Goal: Navigation & Orientation: Find specific page/section

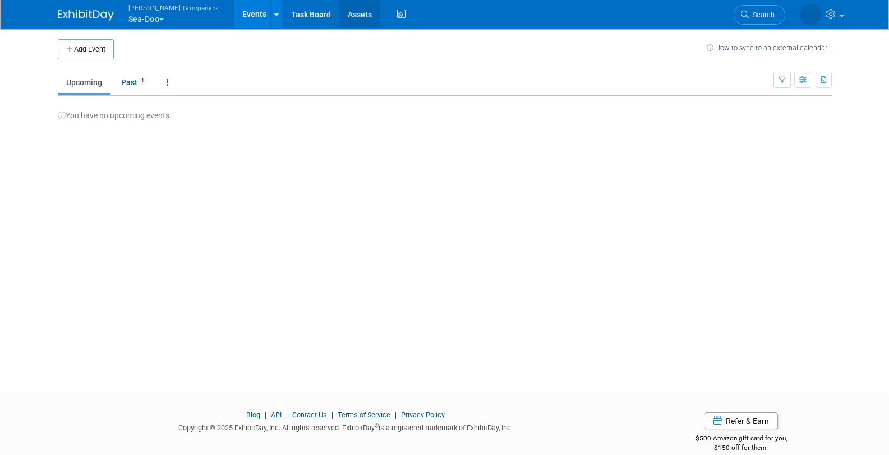
click at [339, 12] on link "Assets" at bounding box center [359, 14] width 41 height 28
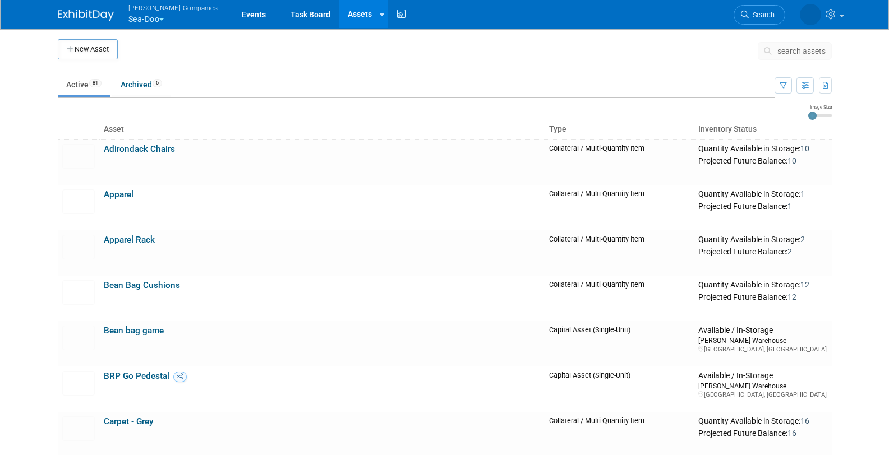
click at [167, 21] on button "[PERSON_NAME] Companies Sea-Doo" at bounding box center [179, 14] width 105 height 29
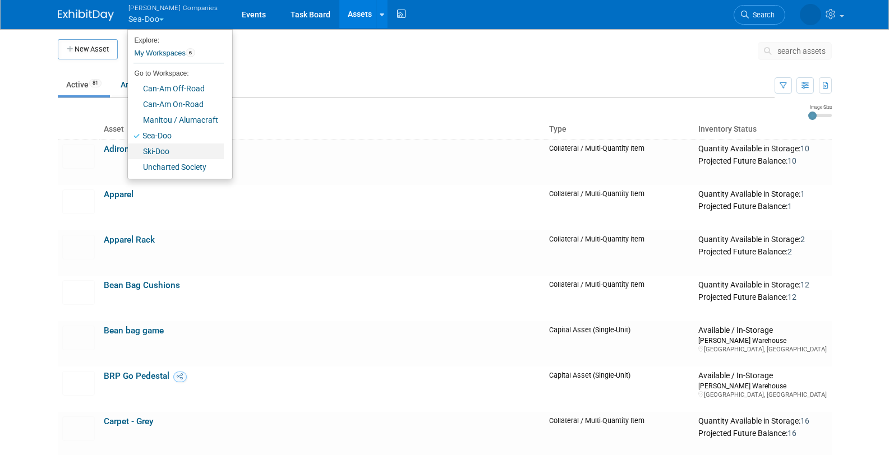
click at [170, 151] on link "Ski-Doo" at bounding box center [176, 152] width 96 height 16
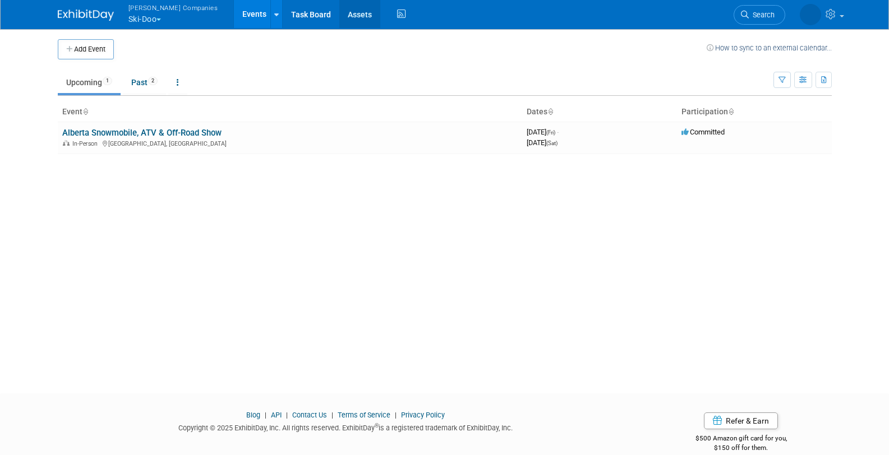
click at [339, 17] on link "Assets" at bounding box center [359, 14] width 41 height 28
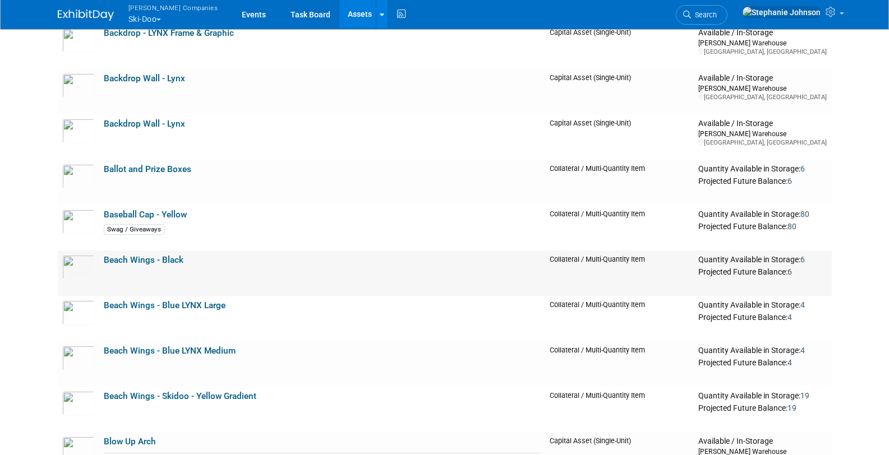
scroll to position [436, 0]
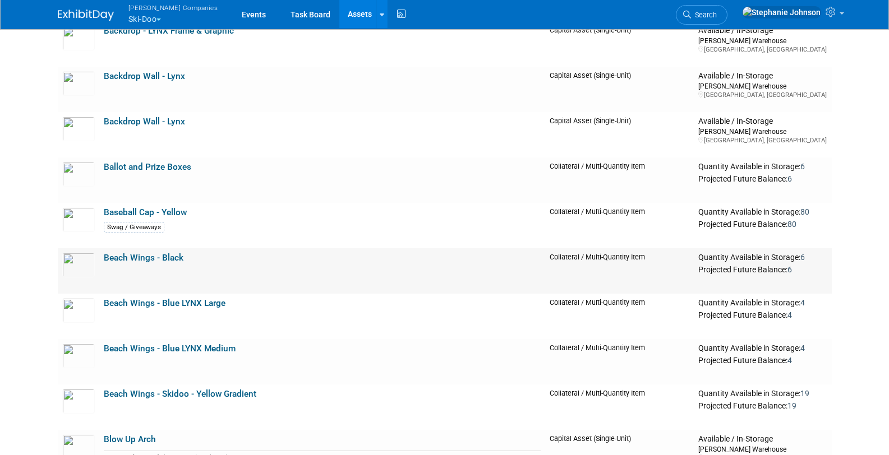
click at [164, 257] on link "Beach Wings - Black" at bounding box center [144, 258] width 80 height 10
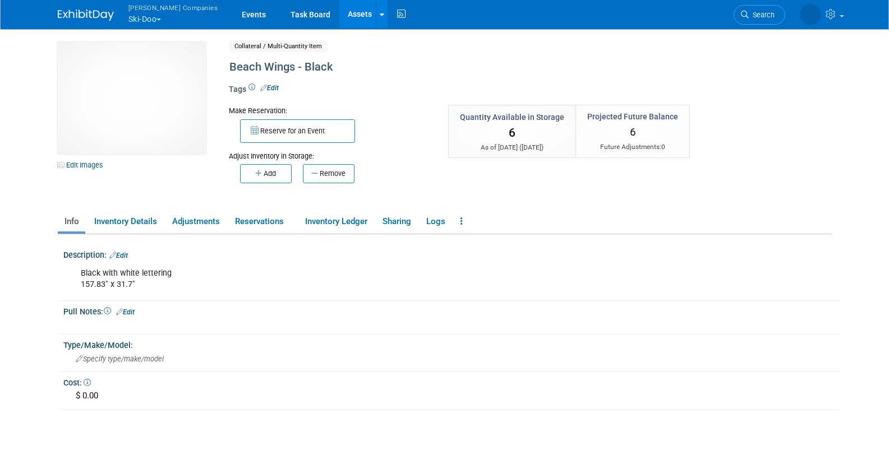
click at [339, 13] on link "Assets" at bounding box center [359, 14] width 41 height 28
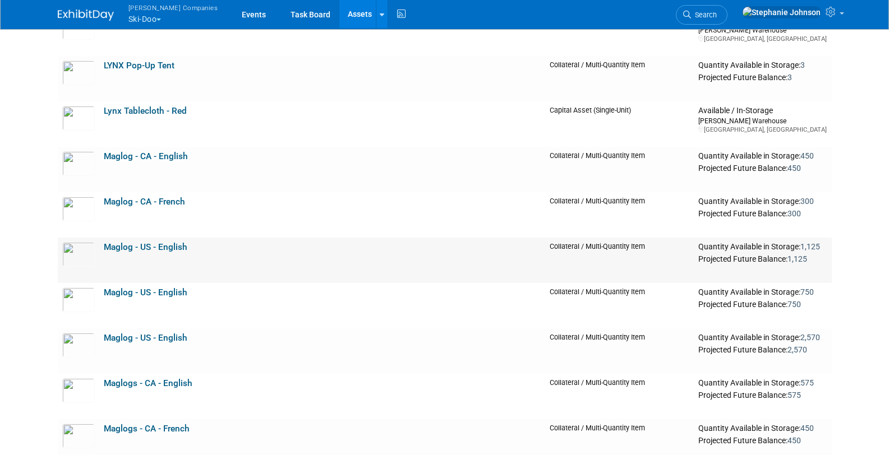
scroll to position [2356, 0]
click at [138, 293] on link "Maglog - US - English" at bounding box center [146, 292] width 84 height 10
click at [142, 290] on link "Maglog - US - English" at bounding box center [146, 292] width 84 height 10
